Goal: Navigation & Orientation: Go to known website

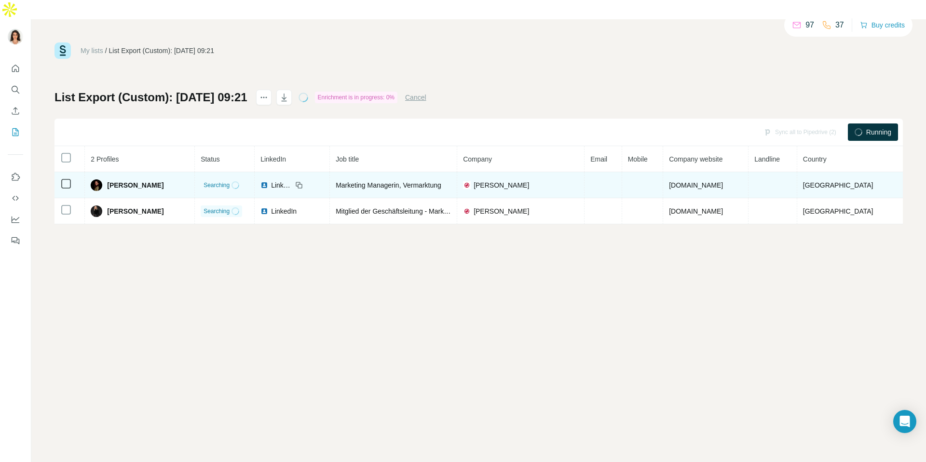
click at [284, 180] on span "LinkedIn" at bounding box center [281, 185] width 21 height 10
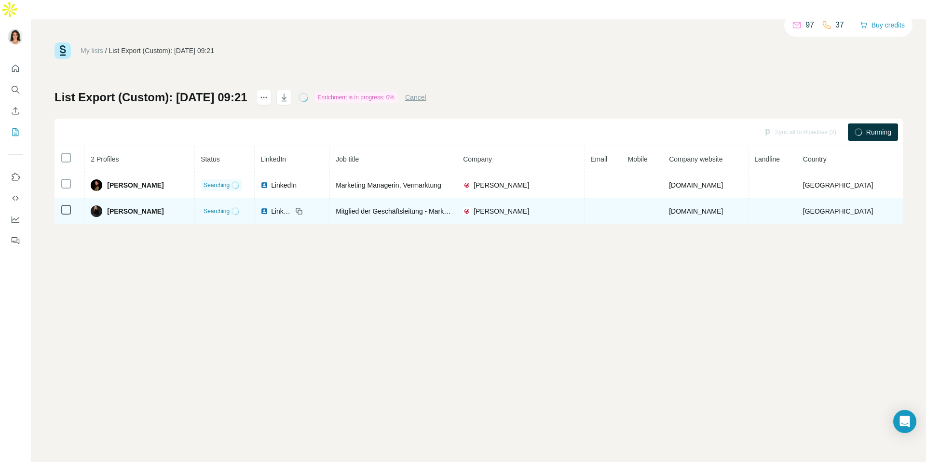
click at [278, 206] on span "LinkedIn" at bounding box center [281, 211] width 21 height 10
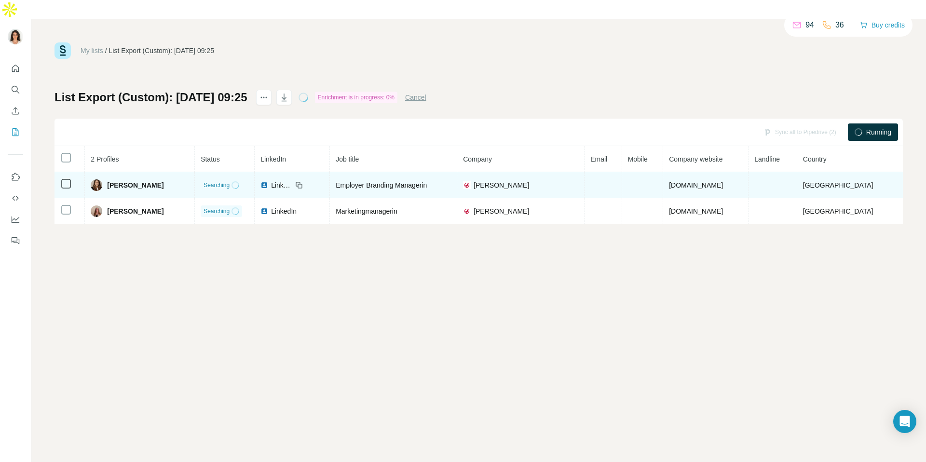
click at [292, 180] on span "LinkedIn" at bounding box center [281, 185] width 21 height 10
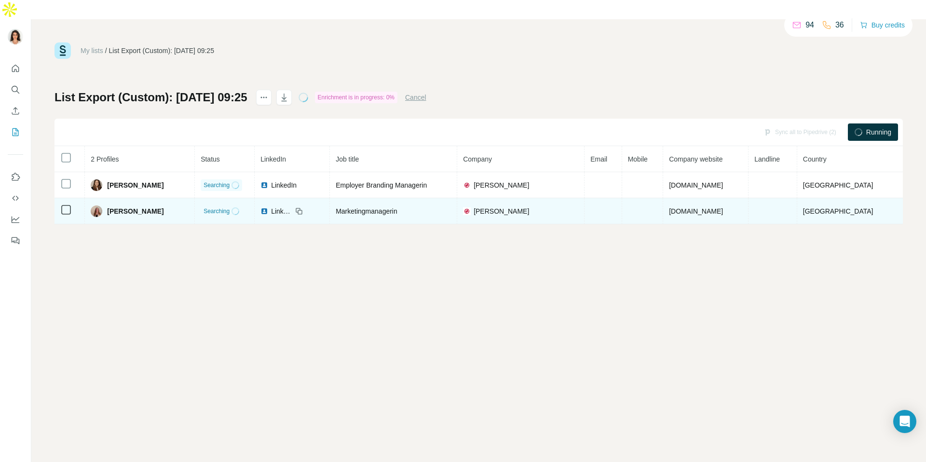
click at [336, 207] on span "Marketingmanagerin" at bounding box center [367, 211] width 62 height 8
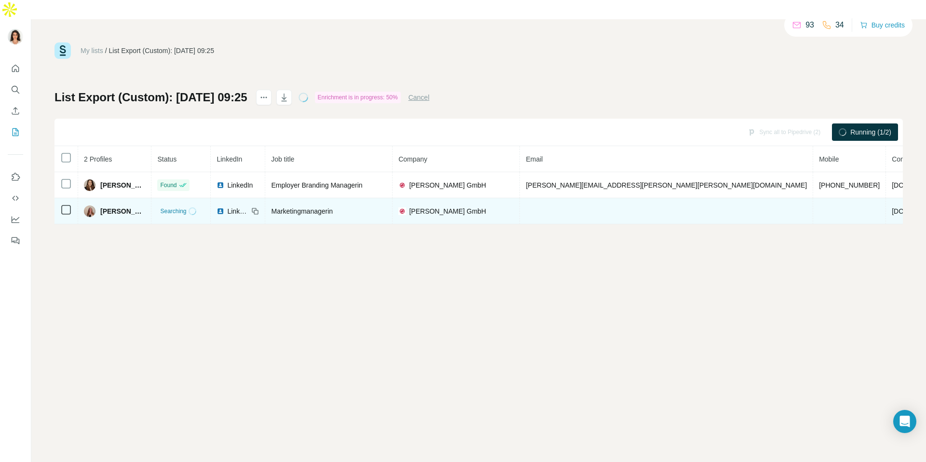
click at [258, 210] on icon at bounding box center [256, 212] width 4 height 4
click at [248, 206] on span "LinkedIn" at bounding box center [237, 211] width 21 height 10
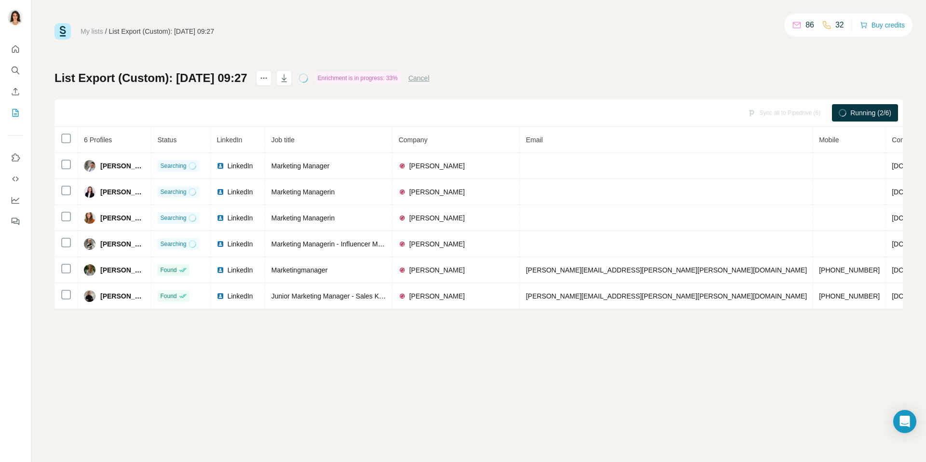
click at [384, 30] on div "My lists / List Export (Custom): 13/08/2025 09:27 86 32 Buy credits" at bounding box center [478, 31] width 848 height 16
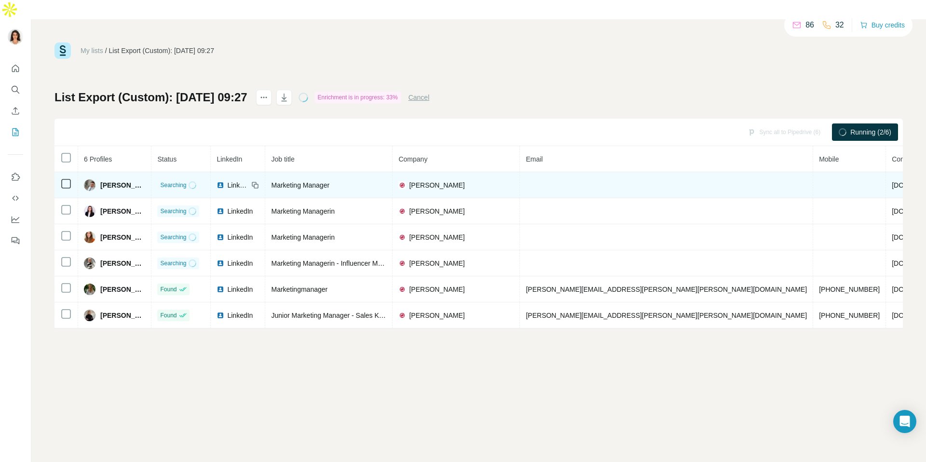
click at [248, 180] on span "LinkedIn" at bounding box center [237, 185] width 21 height 10
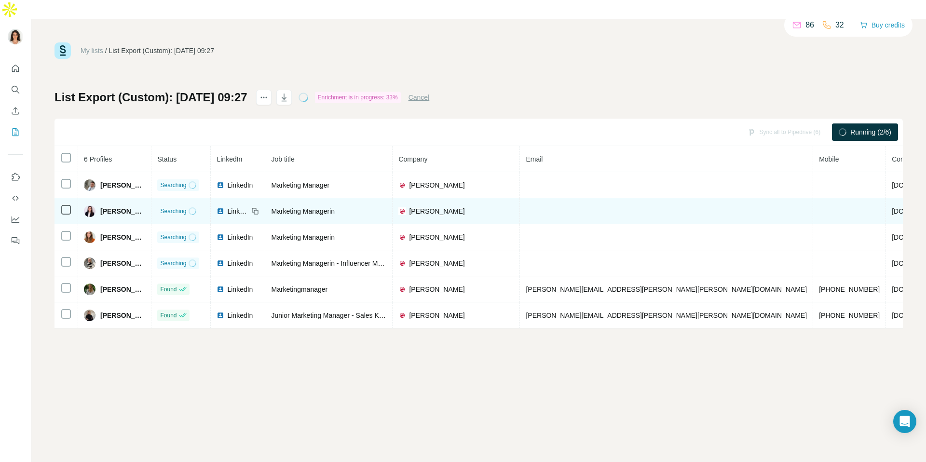
click at [248, 206] on span "LinkedIn" at bounding box center [237, 211] width 21 height 10
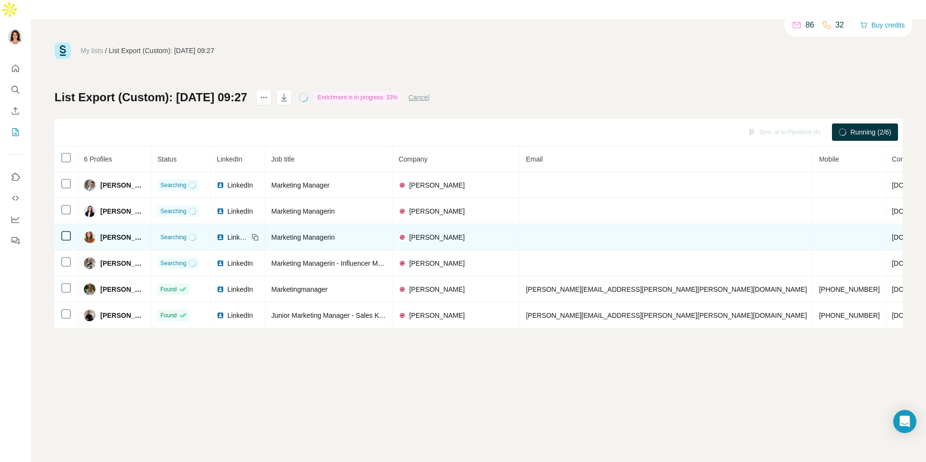
click at [248, 232] on span "LinkedIn" at bounding box center [237, 237] width 21 height 10
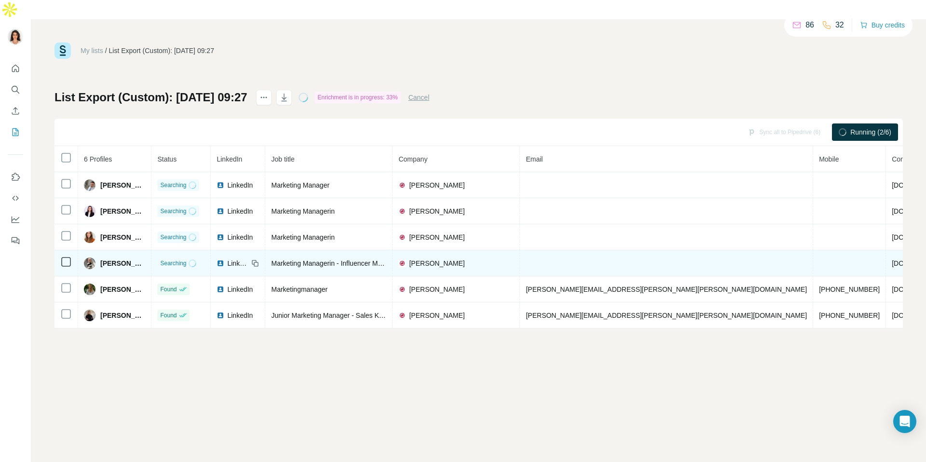
click at [246, 258] on span "LinkedIn" at bounding box center [237, 263] width 21 height 10
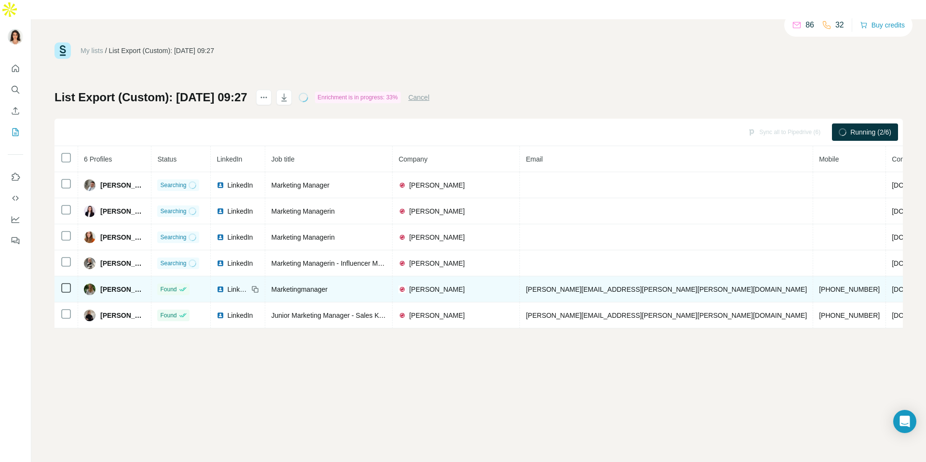
click at [248, 284] on span "LinkedIn" at bounding box center [237, 289] width 21 height 10
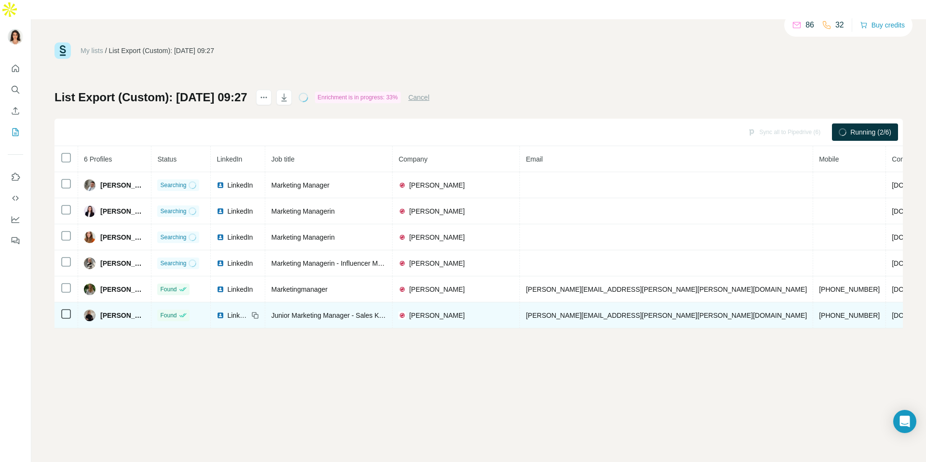
click at [248, 311] on span "LinkedIn" at bounding box center [237, 316] width 21 height 10
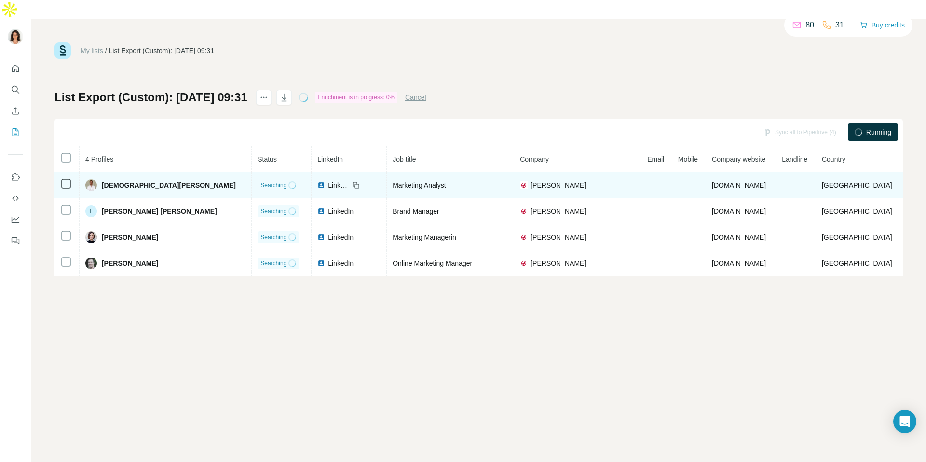
click at [328, 180] on span "LinkedIn" at bounding box center [338, 185] width 21 height 10
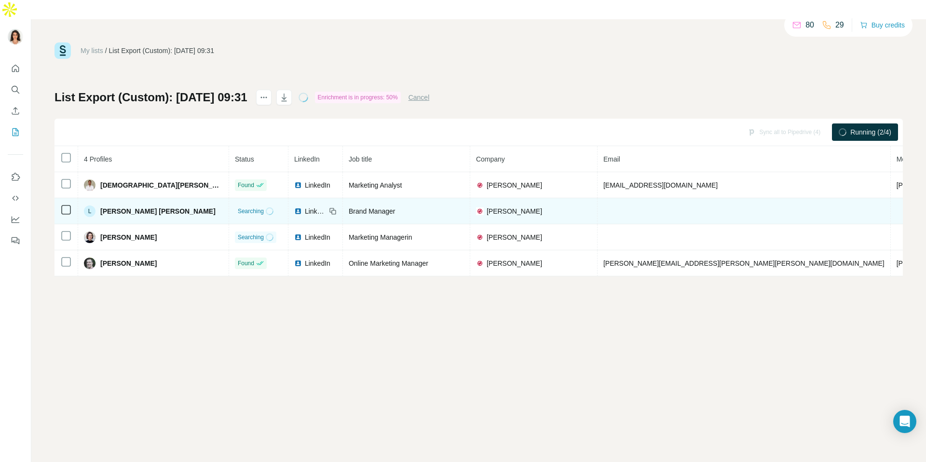
click at [305, 206] on span "LinkedIn" at bounding box center [315, 211] width 21 height 10
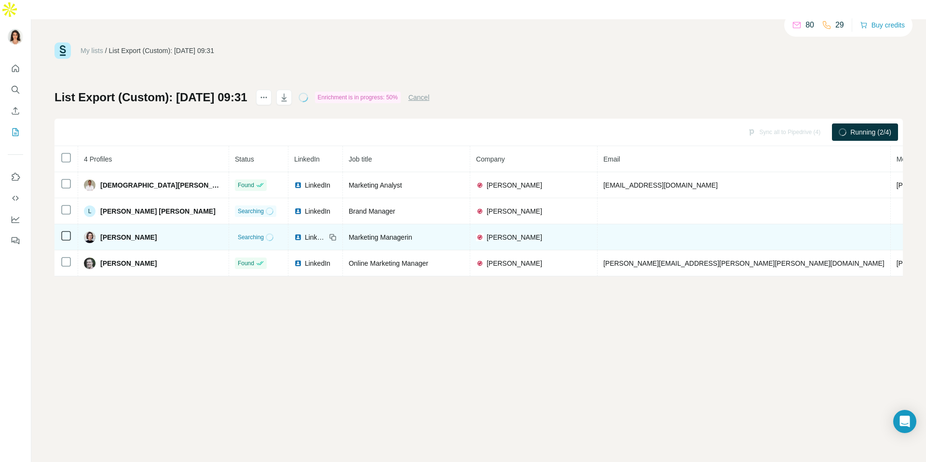
click at [305, 232] on span "LinkedIn" at bounding box center [315, 237] width 21 height 10
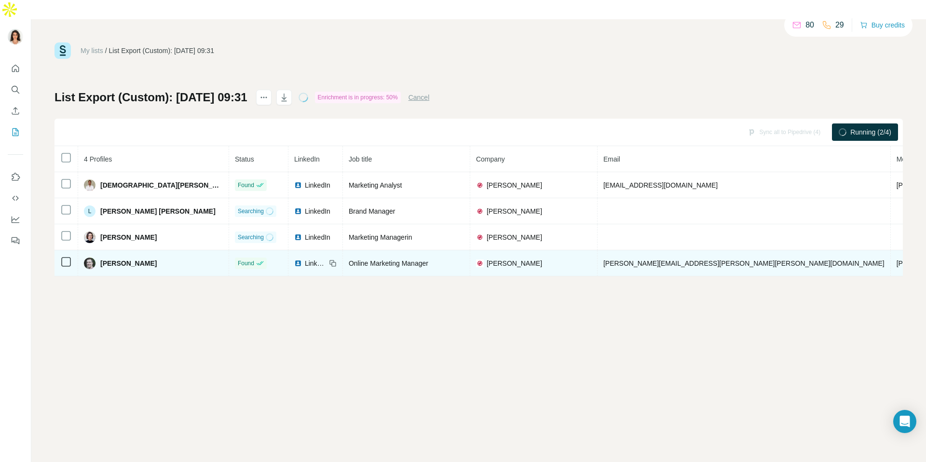
click at [294, 259] on img at bounding box center [298, 263] width 8 height 8
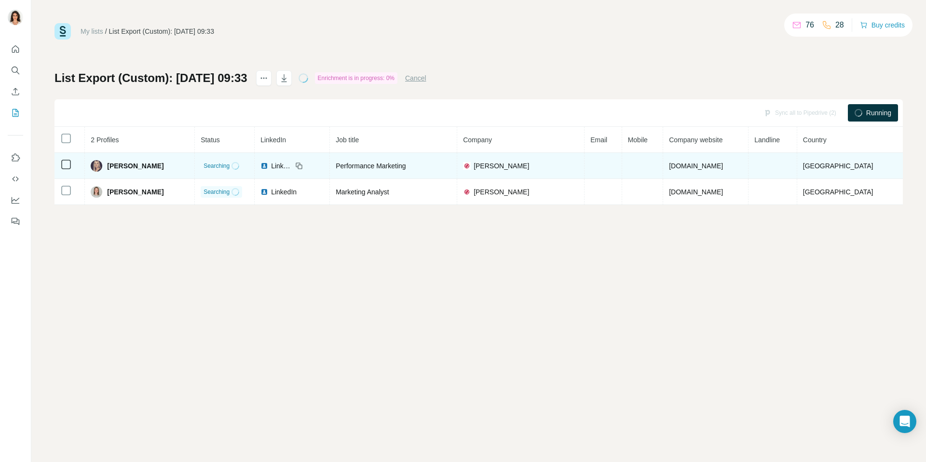
click at [292, 168] on span "LinkedIn" at bounding box center [281, 166] width 21 height 10
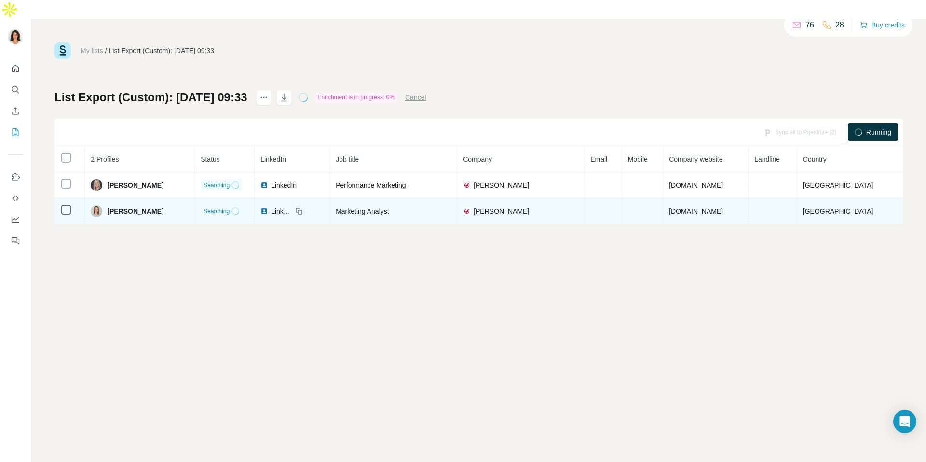
click at [292, 206] on span "LinkedIn" at bounding box center [281, 211] width 21 height 10
